Goal: Register for event/course

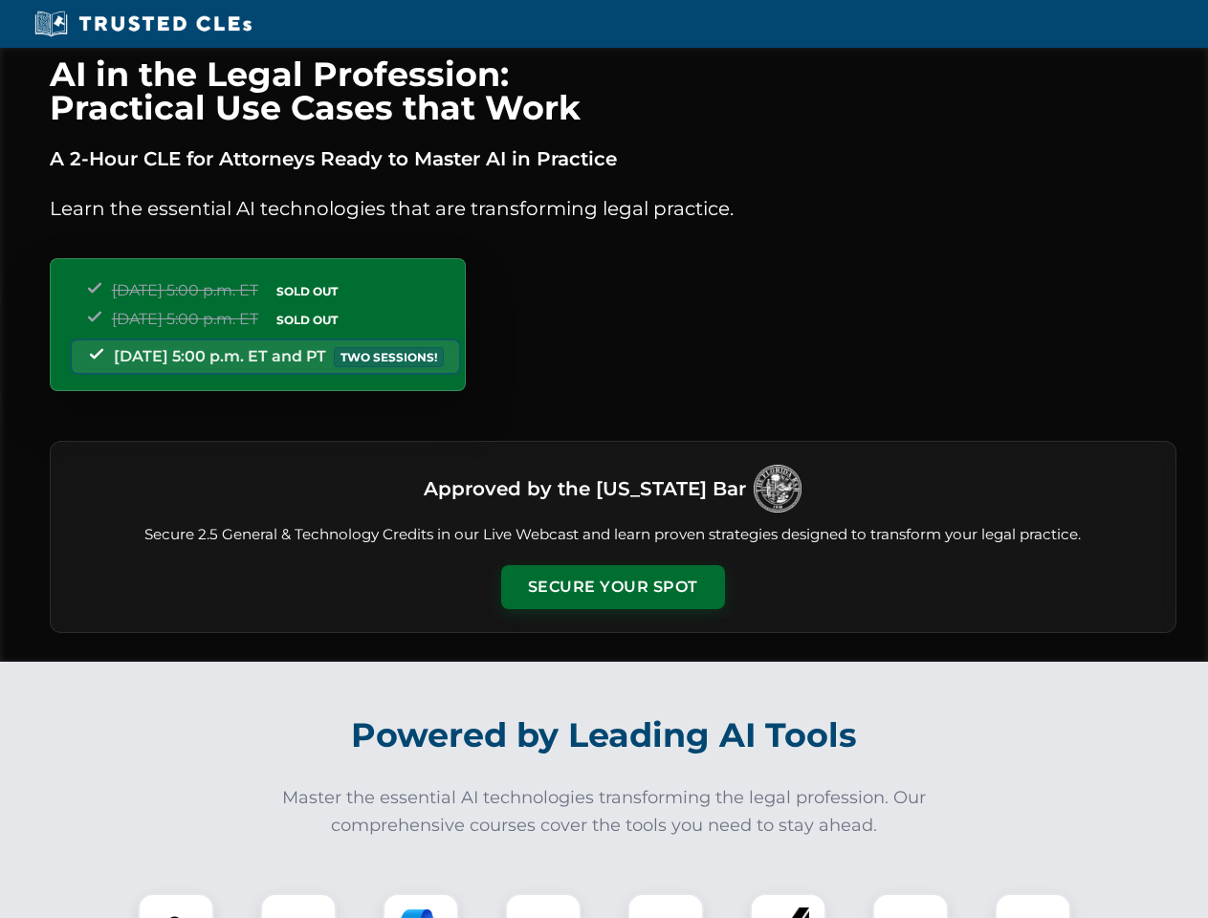
click at [612, 587] on button "Secure Your Spot" at bounding box center [613, 587] width 224 height 44
click at [176, 906] on img at bounding box center [175, 931] width 55 height 55
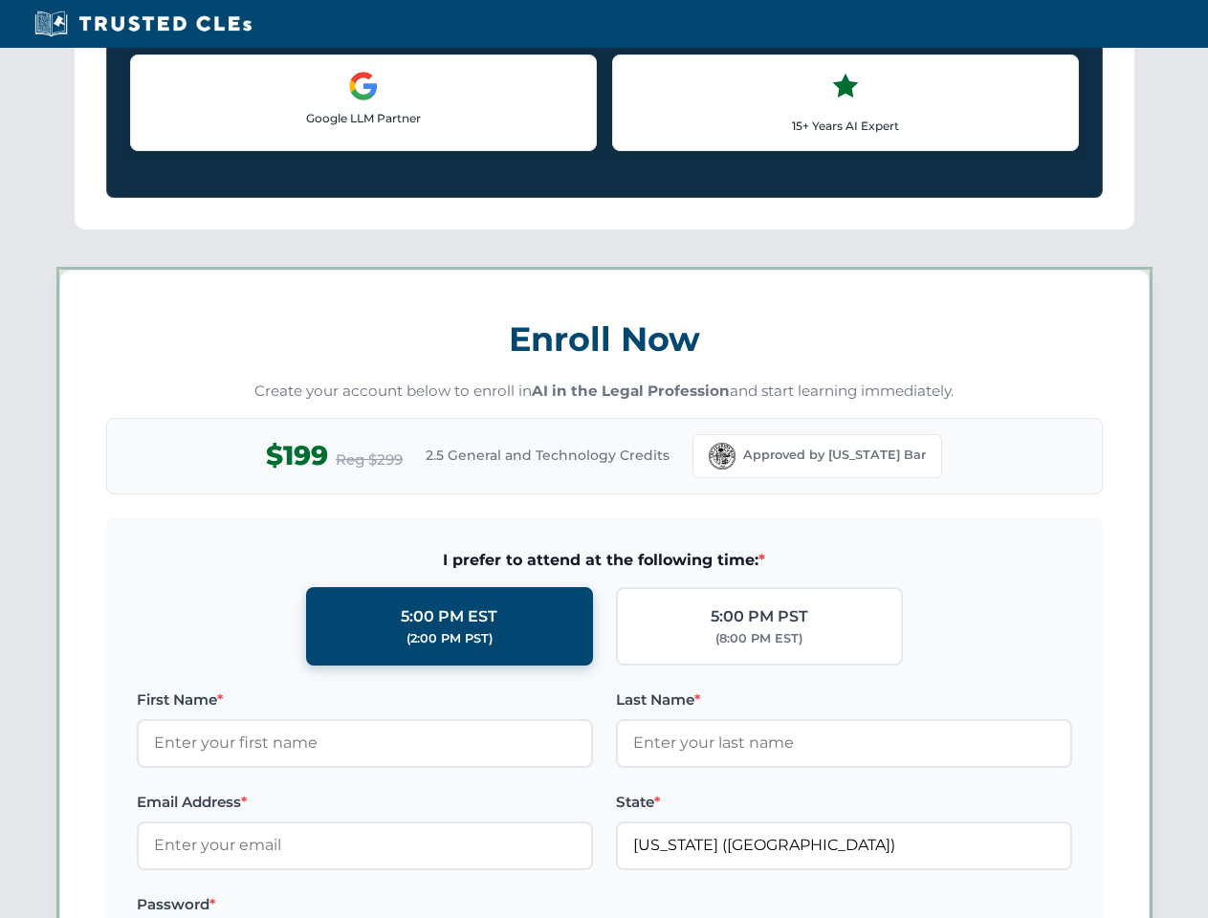
click at [421, 906] on label "Password *" at bounding box center [365, 905] width 456 height 23
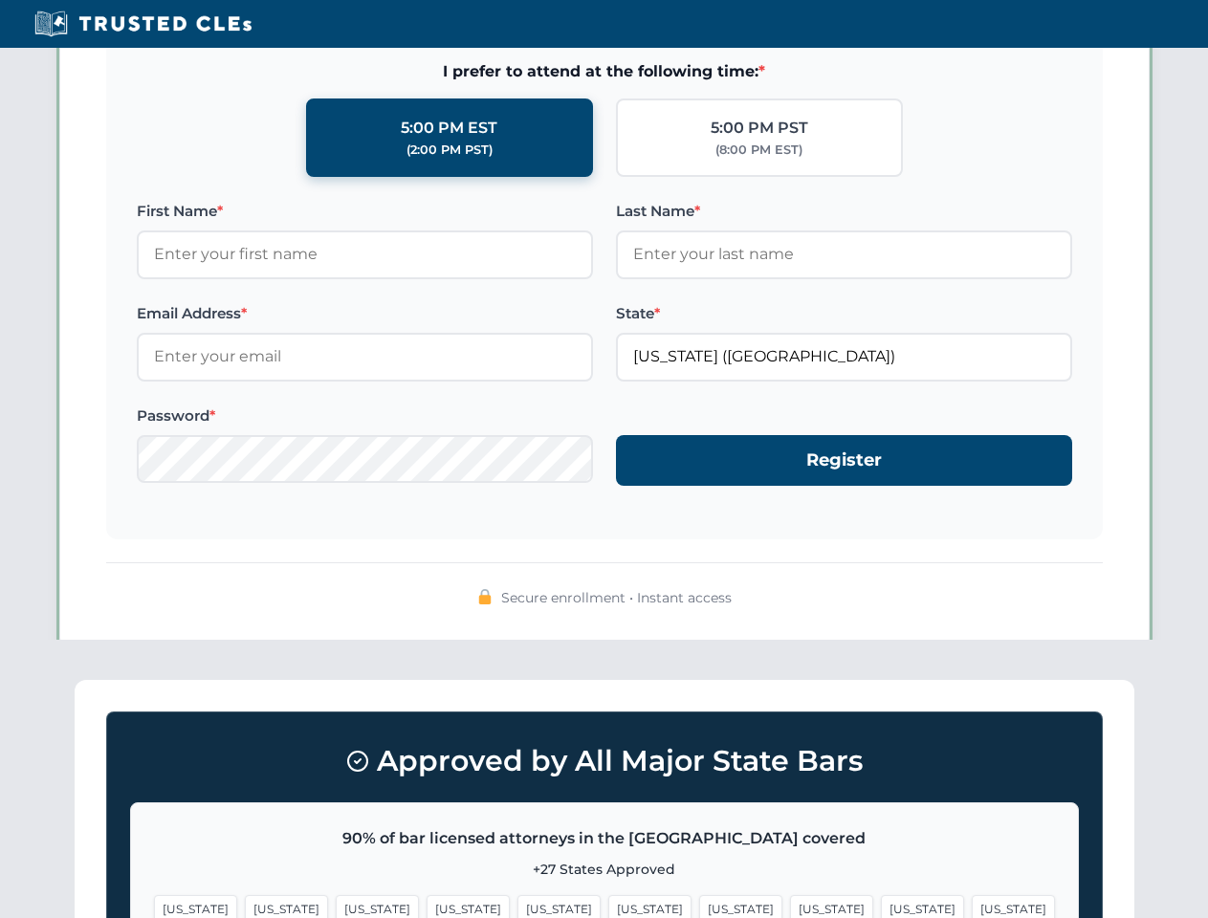
click at [881, 906] on span "[US_STATE]" at bounding box center [922, 909] width 83 height 28
